Goal: Navigation & Orientation: Find specific page/section

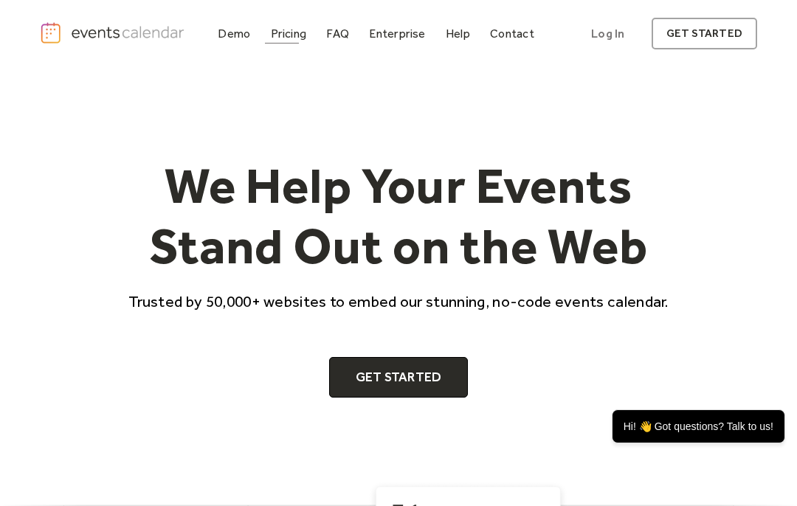
click at [283, 43] on div at bounding box center [282, 43] width 34 height 1
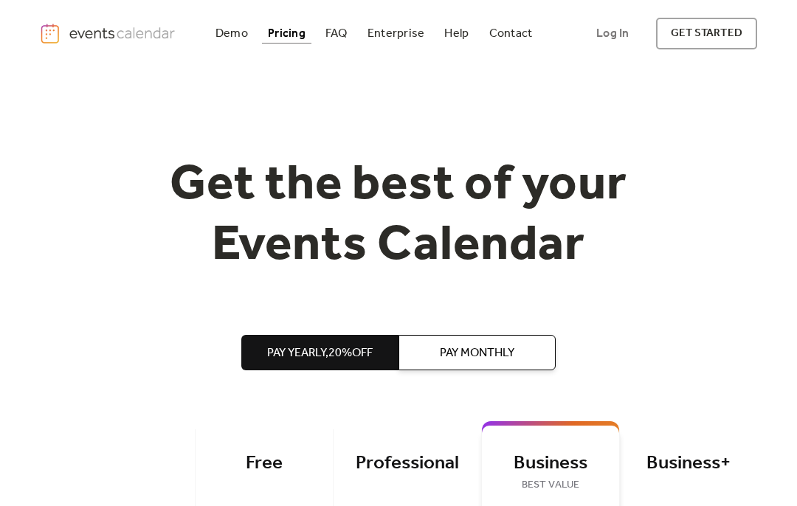
click at [233, 34] on div "Demo" at bounding box center [232, 34] width 32 height 8
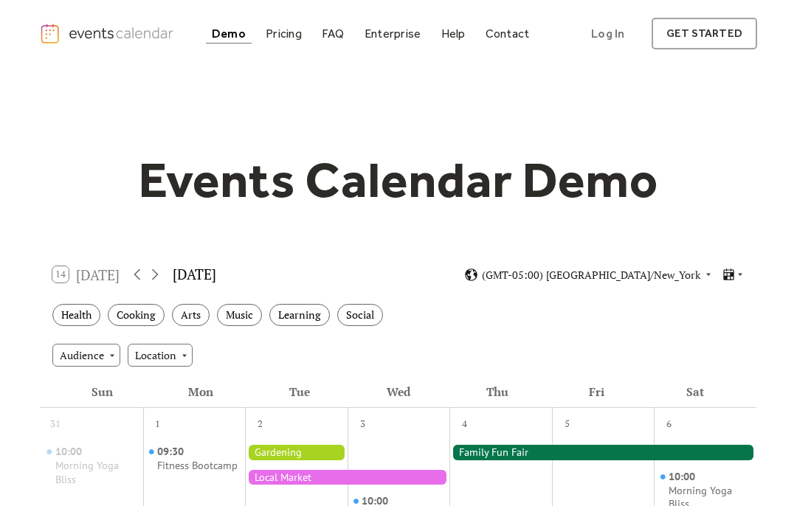
click at [104, 28] on img "home" at bounding box center [108, 33] width 137 height 21
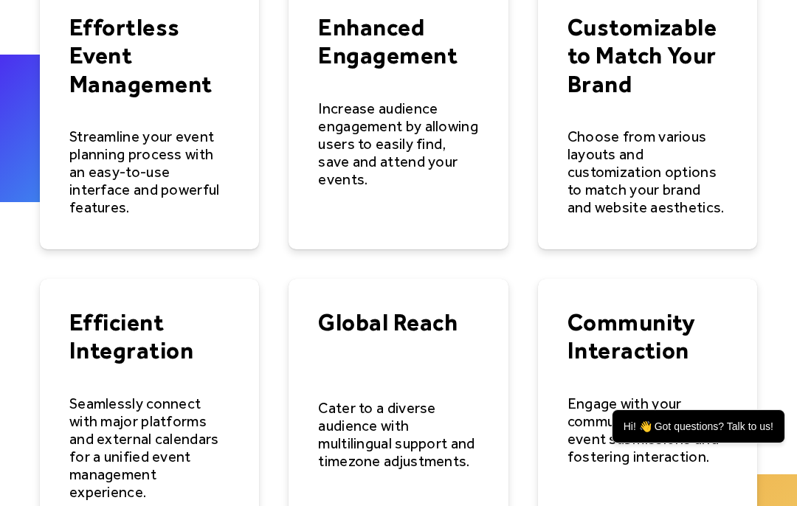
scroll to position [2068, 0]
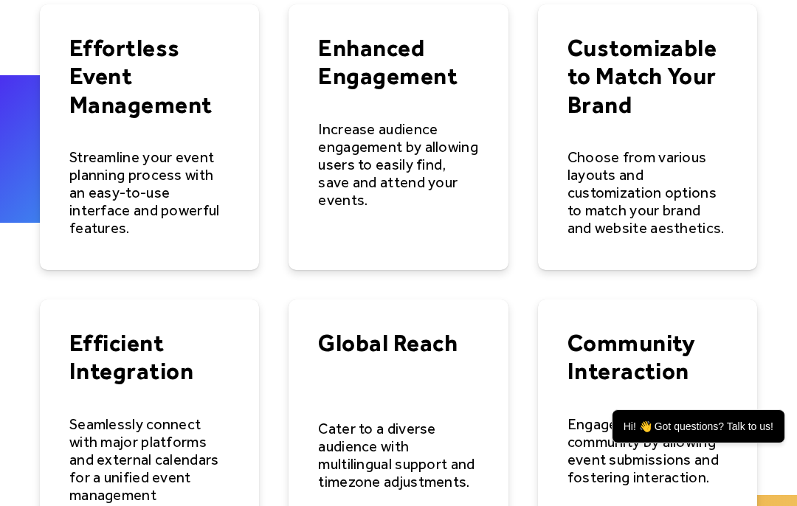
click at [675, 187] on div "Choose from various layouts and customization options to match your brand and w…" at bounding box center [648, 192] width 160 height 89
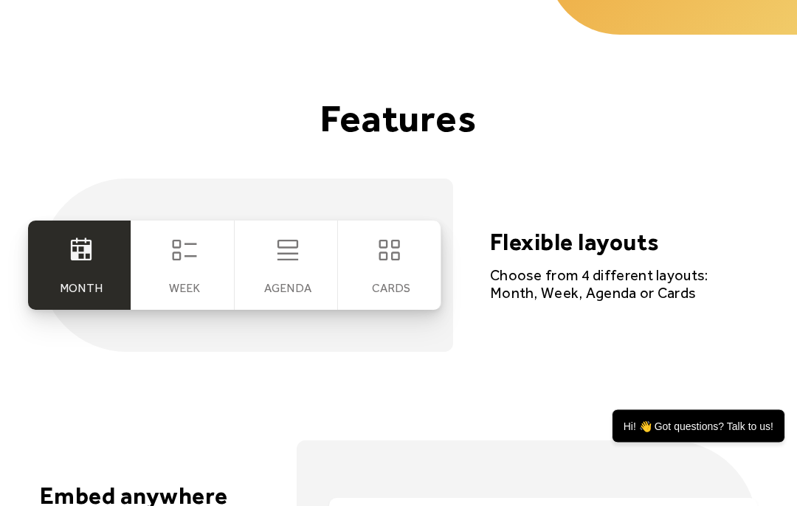
scroll to position [2420, 0]
